Goal: Transaction & Acquisition: Obtain resource

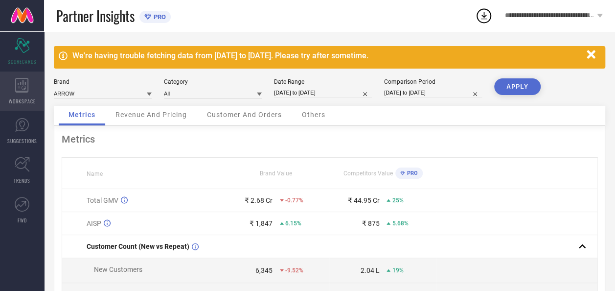
click at [33, 100] on span "WORKSPACE" at bounding box center [22, 100] width 27 height 7
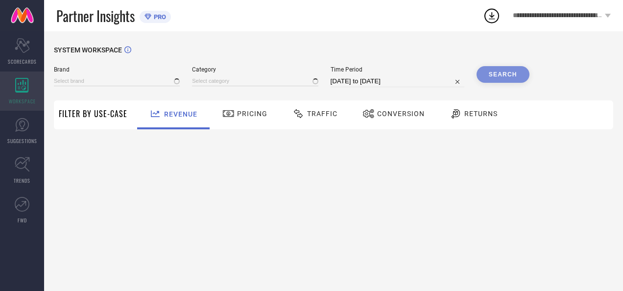
type input "AEROPOSTALE"
type input "All"
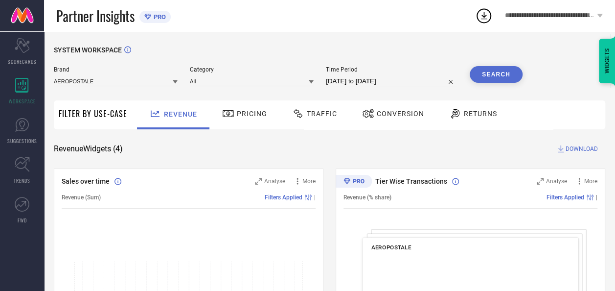
click at [331, 115] on span "Traffic" at bounding box center [322, 114] width 30 height 8
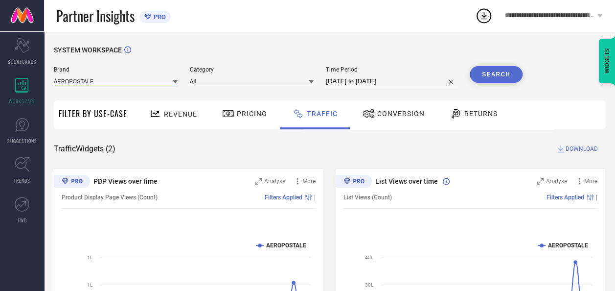
click at [158, 84] on input at bounding box center [116, 81] width 124 height 10
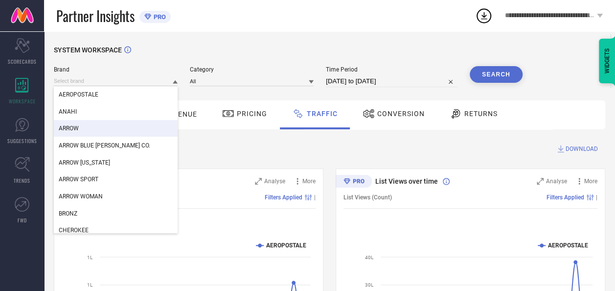
click at [144, 125] on div "ARROW" at bounding box center [116, 128] width 124 height 17
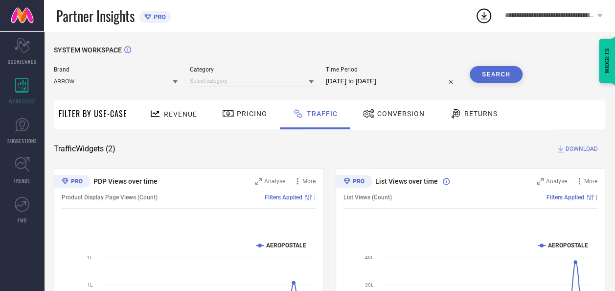
click at [227, 79] on input at bounding box center [252, 81] width 124 height 10
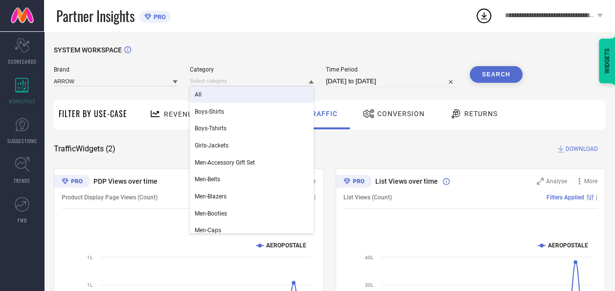
click at [229, 95] on div "All" at bounding box center [252, 94] width 124 height 17
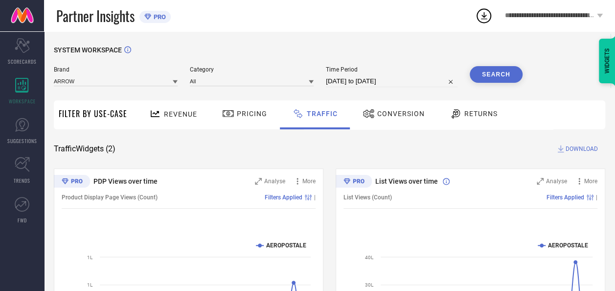
select select "7"
select select "2025"
select select "8"
select select "2025"
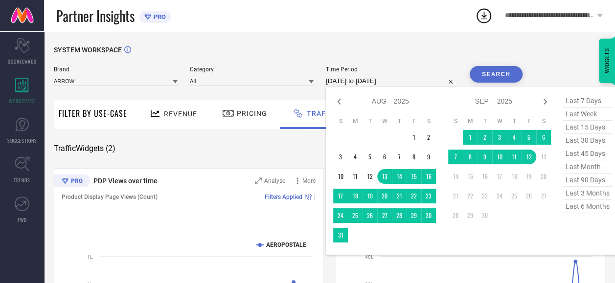
click at [374, 81] on input "[DATE] to [DATE]" at bounding box center [392, 81] width 132 height 12
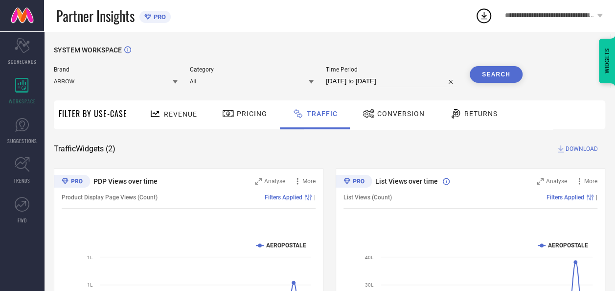
click at [448, 54] on div "SYSTEM WORKSPACE" at bounding box center [330, 56] width 552 height 20
click at [252, 80] on input at bounding box center [252, 81] width 124 height 10
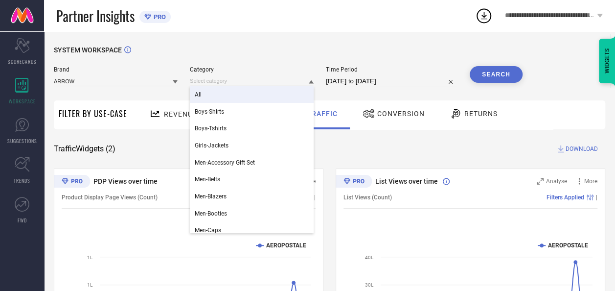
click at [243, 90] on div "All" at bounding box center [252, 94] width 124 height 17
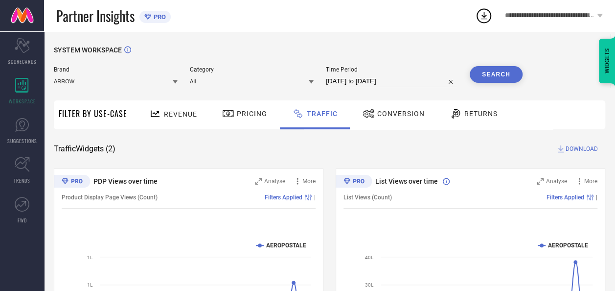
select select "7"
select select "2025"
select select "8"
select select "2025"
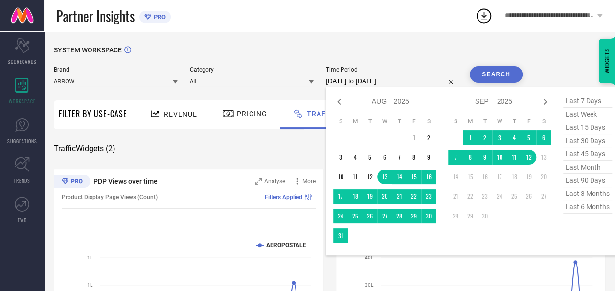
click at [344, 81] on input "[DATE] to [DATE]" at bounding box center [392, 81] width 132 height 12
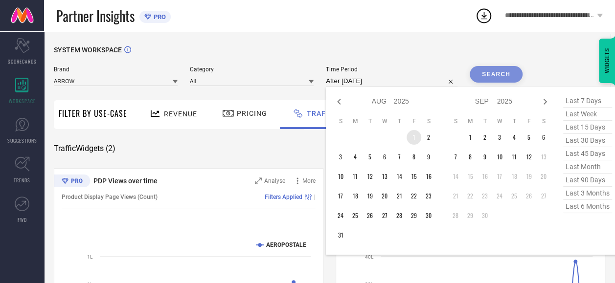
click at [413, 136] on td "1" at bounding box center [414, 137] width 15 height 15
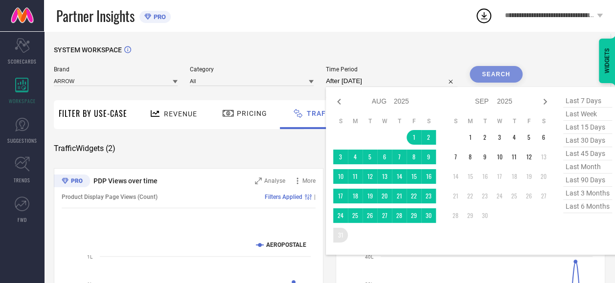
type input "[DATE] to [DATE]"
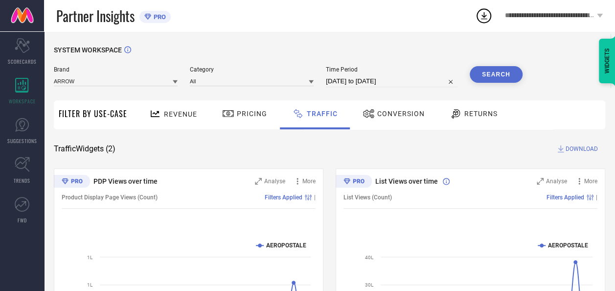
click at [503, 76] on button "Search" at bounding box center [496, 74] width 53 height 17
click at [577, 145] on span "DOWNLOAD" at bounding box center [582, 149] width 32 height 10
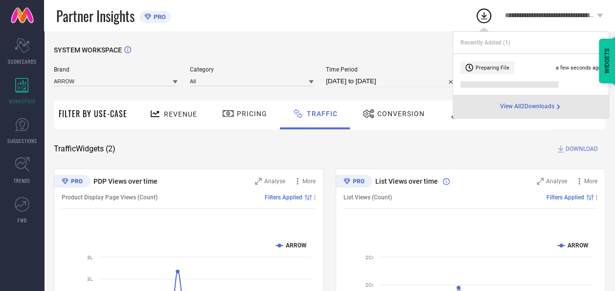
click at [513, 109] on span "View All 2 Downloads" at bounding box center [527, 107] width 54 height 8
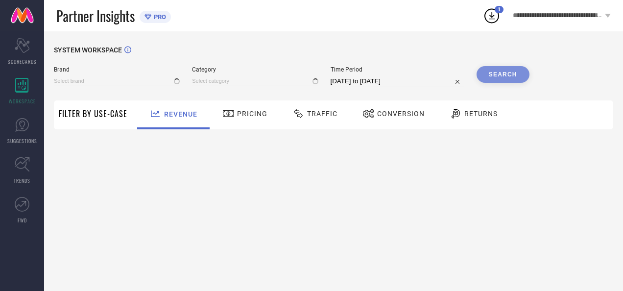
type input "AEROPOSTALE"
type input "All"
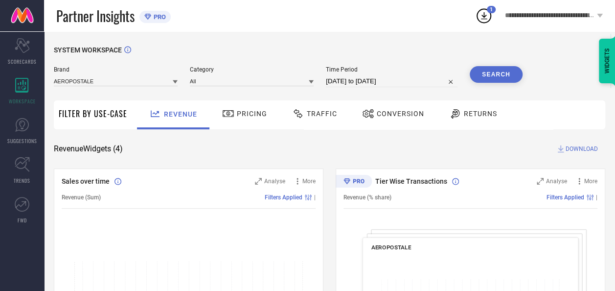
click at [325, 117] on span "Traffic" at bounding box center [322, 114] width 30 height 8
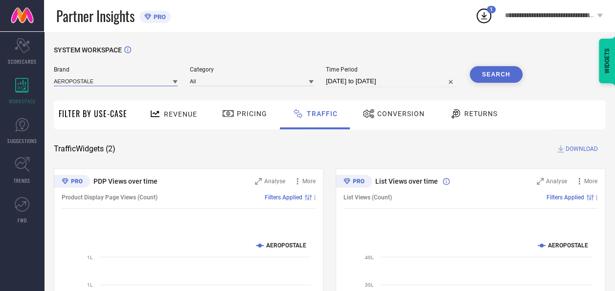
click at [137, 85] on input at bounding box center [116, 81] width 124 height 10
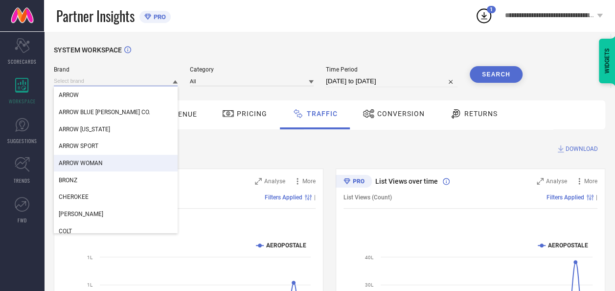
scroll to position [49, 0]
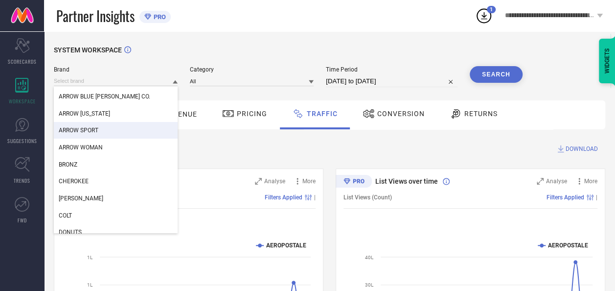
click at [135, 124] on div "ARROW SPORT" at bounding box center [116, 130] width 124 height 17
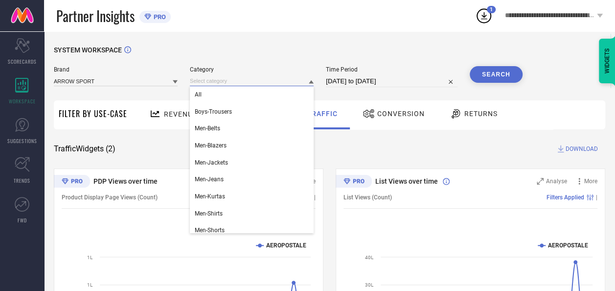
click at [248, 79] on input at bounding box center [252, 81] width 124 height 10
click at [247, 95] on div "All" at bounding box center [252, 94] width 124 height 17
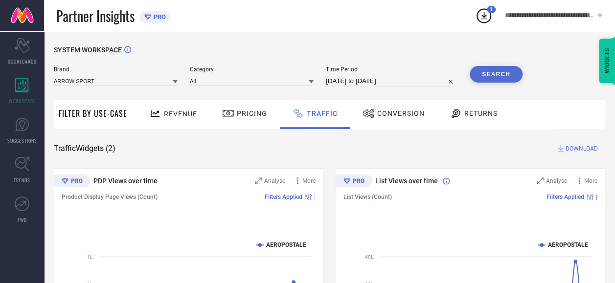
click at [336, 83] on input "[DATE] to [DATE]" at bounding box center [392, 81] width 132 height 12
select select "7"
select select "2025"
select select "8"
select select "2025"
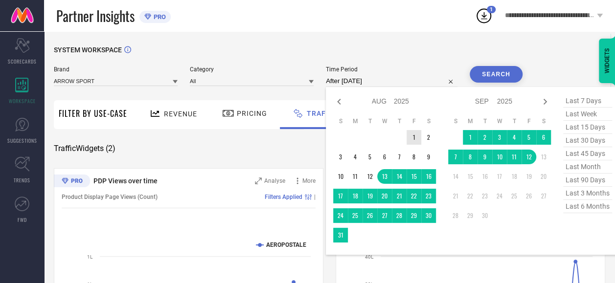
click at [416, 140] on td "1" at bounding box center [414, 137] width 15 height 15
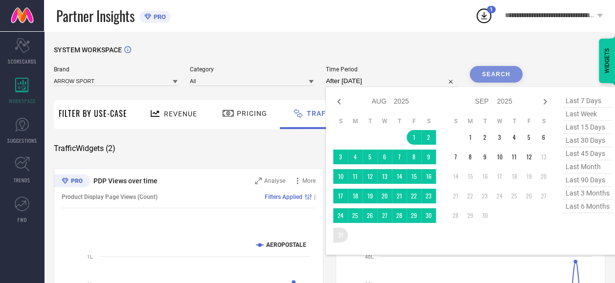
type input "[DATE] to [DATE]"
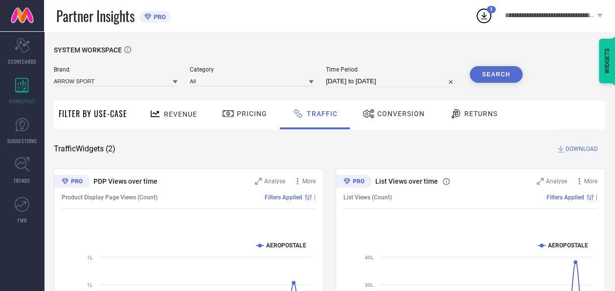
click at [498, 74] on button "Search" at bounding box center [496, 74] width 53 height 17
click at [574, 148] on span "DOWNLOAD" at bounding box center [582, 149] width 32 height 10
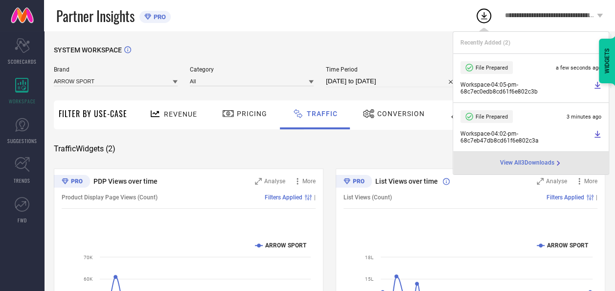
drag, startPoint x: 332, startPoint y: 37, endPoint x: 260, endPoint y: 51, distance: 72.9
click at [332, 37] on div "SYSTEM WORKSPACE Brand ARROW SPORT Category All Time Period [DATE] to [DATE] Se…" at bounding box center [329, 229] width 571 height 397
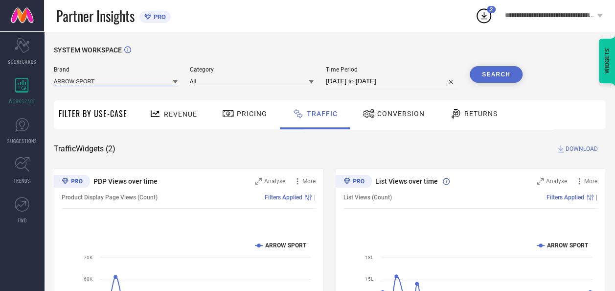
click at [148, 82] on input at bounding box center [116, 81] width 124 height 10
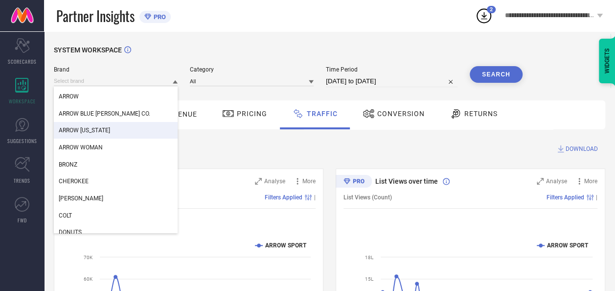
click at [125, 128] on div "ARROW [US_STATE]" at bounding box center [116, 130] width 124 height 17
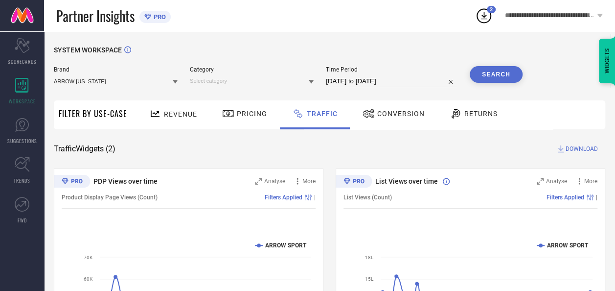
click at [234, 74] on div "Category" at bounding box center [252, 76] width 124 height 21
click at [232, 81] on input at bounding box center [252, 81] width 124 height 10
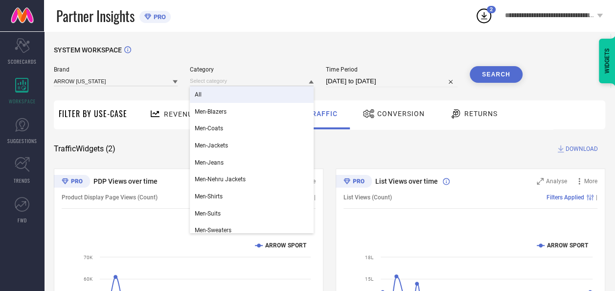
click at [226, 100] on div "All" at bounding box center [252, 94] width 124 height 17
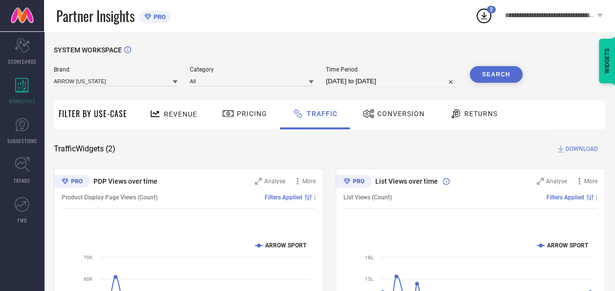
click at [391, 82] on input "[DATE] to [DATE]" at bounding box center [392, 81] width 132 height 12
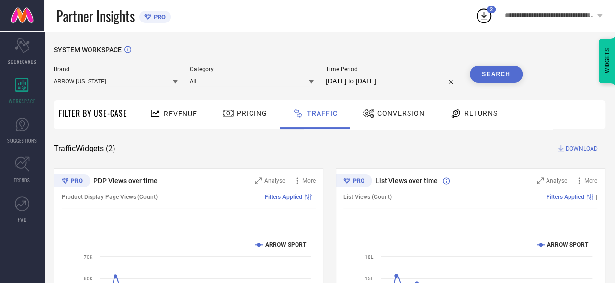
select select "7"
select select "2025"
select select "8"
select select "2025"
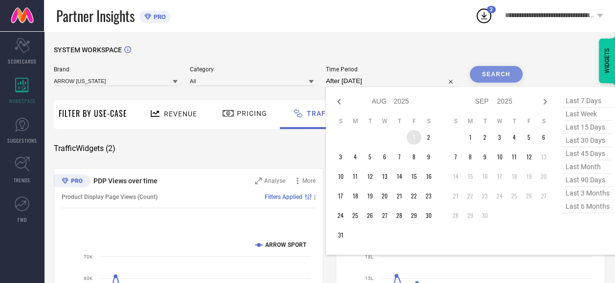
click at [416, 135] on td "1" at bounding box center [414, 137] width 15 height 15
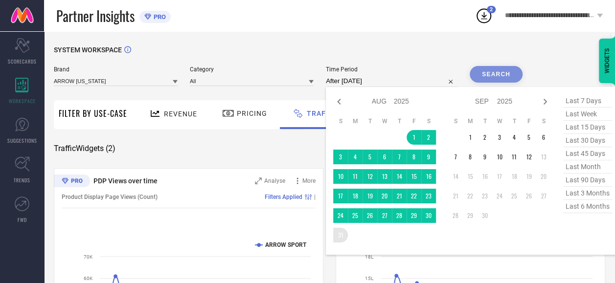
type input "[DATE] to [DATE]"
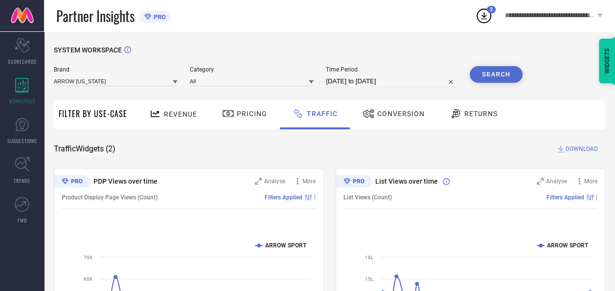
click at [493, 77] on button "Search" at bounding box center [496, 74] width 53 height 17
click at [578, 149] on span "DOWNLOAD" at bounding box center [582, 149] width 32 height 10
click at [479, 22] on icon at bounding box center [484, 16] width 18 height 18
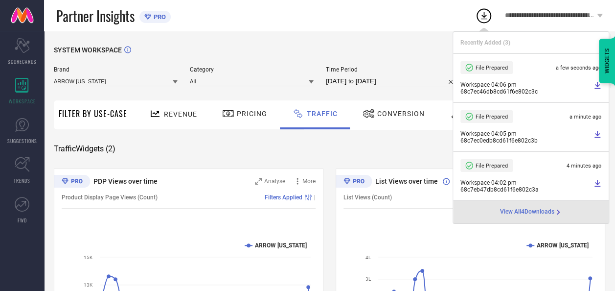
click at [482, 17] on icon at bounding box center [484, 16] width 18 height 18
click at [477, 24] on div at bounding box center [484, 16] width 18 height 18
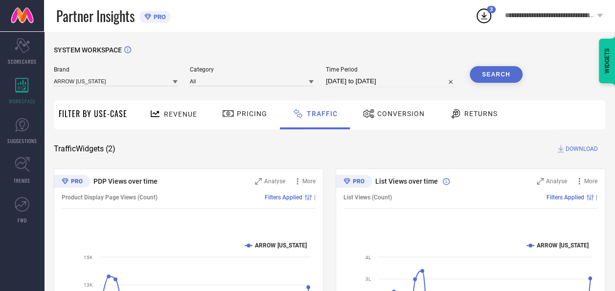
click at [476, 25] on div "**********" at bounding box center [545, 15] width 140 height 31
